Goal: Check status: Check status

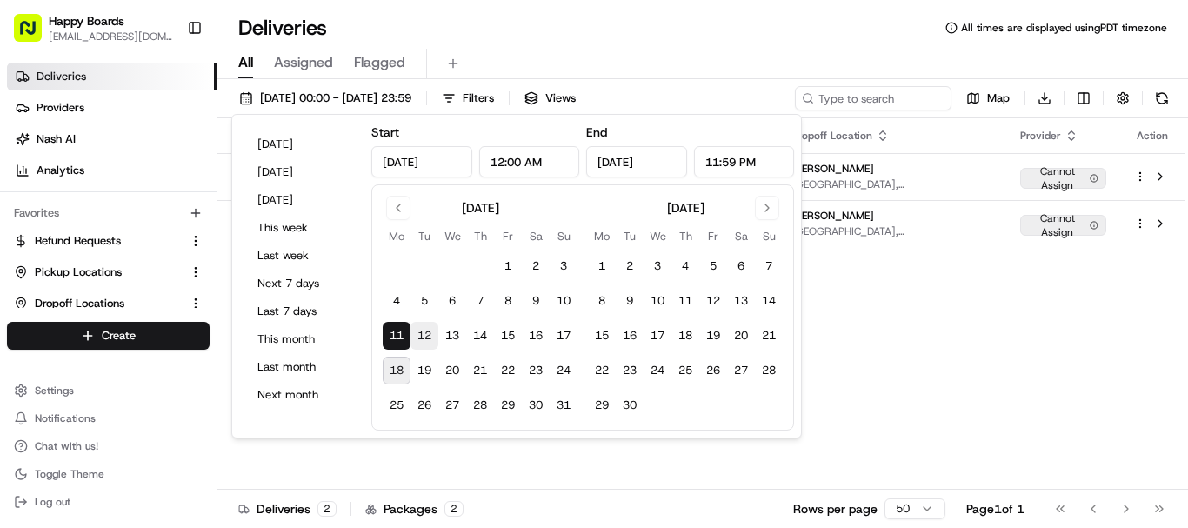
click at [432, 329] on button "12" at bounding box center [425, 336] width 28 height 28
type input "[DATE]"
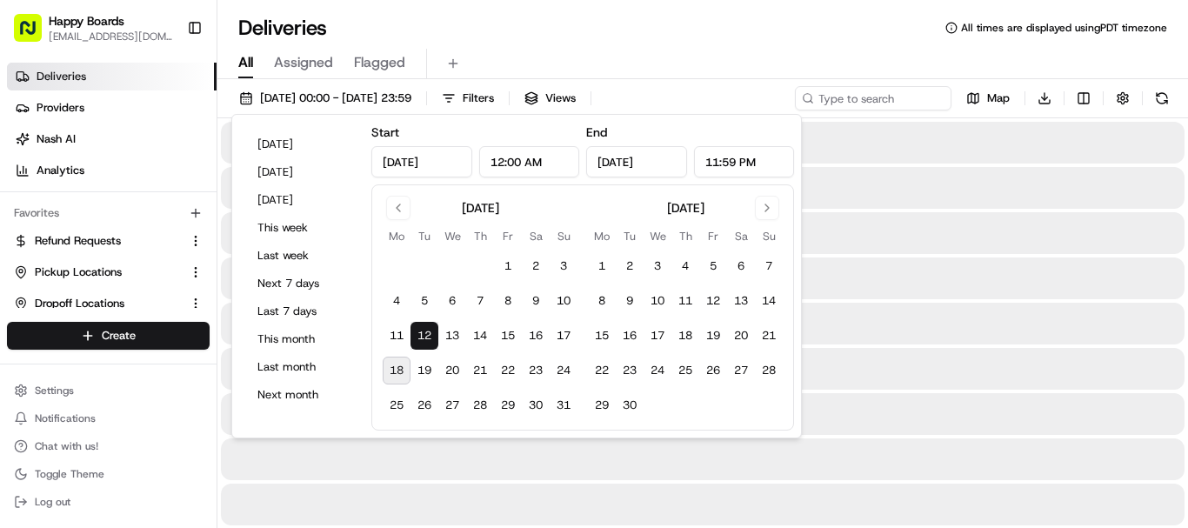
click at [432, 329] on button "12" at bounding box center [425, 336] width 28 height 28
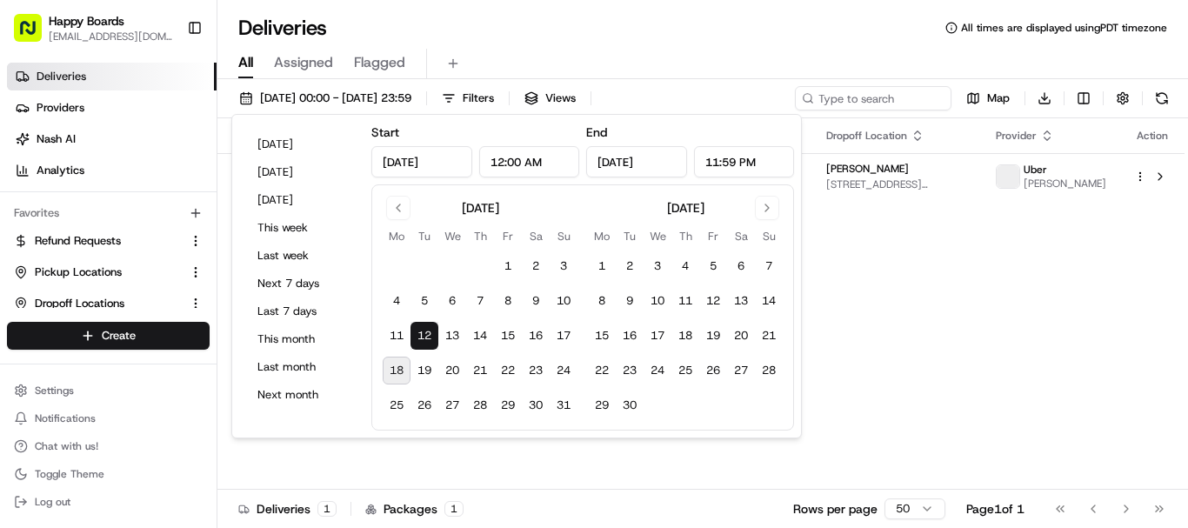
click at [720, 28] on div "Deliveries All times are displayed using PDT timezone" at bounding box center [703, 28] width 971 height 28
